Goal: Task Accomplishment & Management: Manage account settings

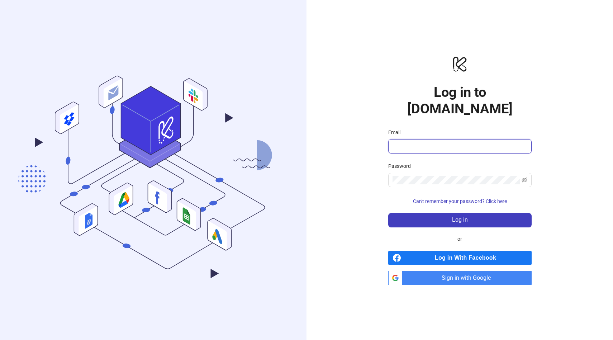
click at [482, 142] on input "Email" at bounding box center [459, 146] width 133 height 9
click at [465, 251] on span "Log in With Facebook" at bounding box center [468, 258] width 128 height 14
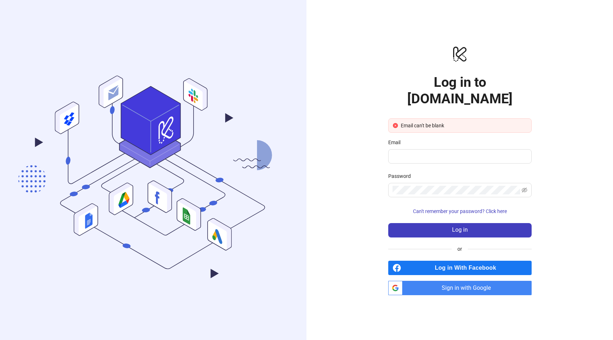
click at [449, 281] on span "Sign in with Google" at bounding box center [469, 288] width 126 height 14
click at [453, 261] on span "Log in With Facebook" at bounding box center [468, 268] width 128 height 14
click at [453, 281] on span "Sign in with Google" at bounding box center [469, 288] width 126 height 14
